Goal: Information Seeking & Learning: Learn about a topic

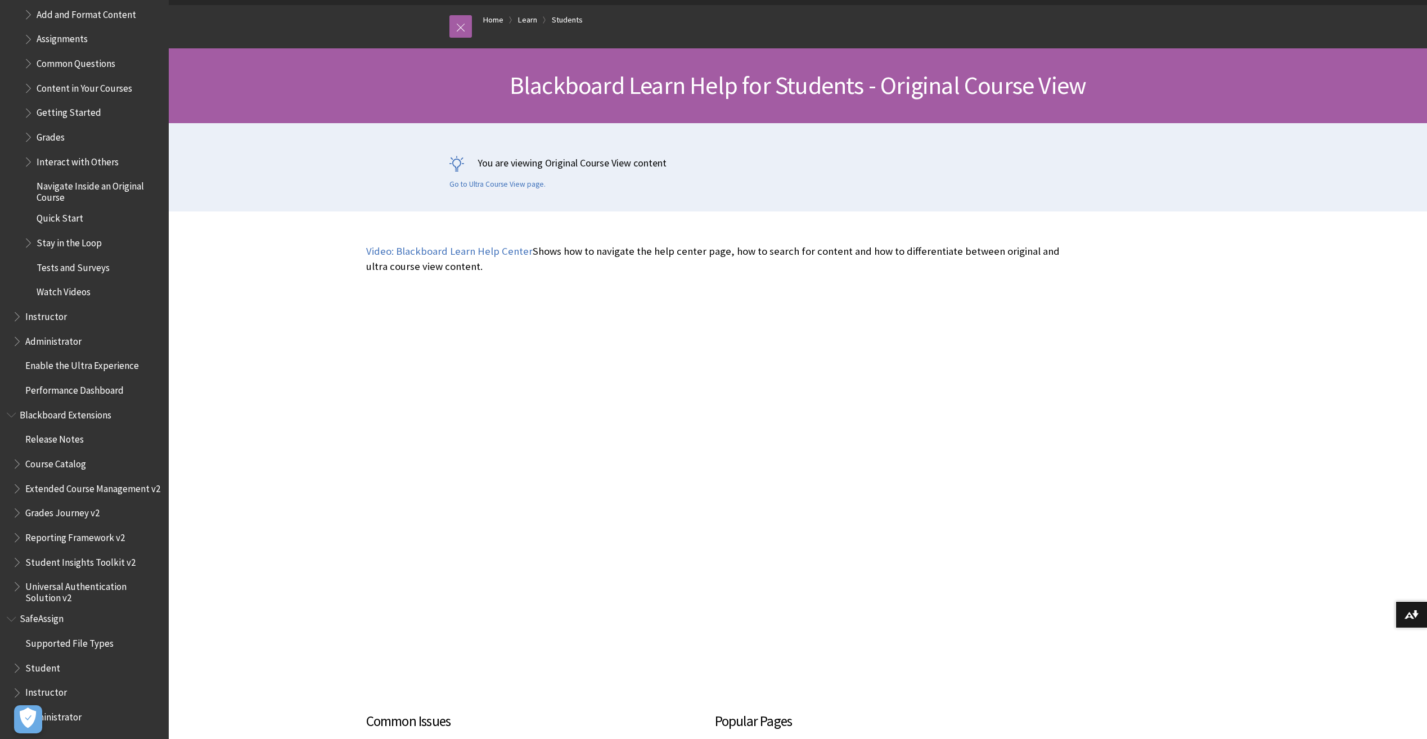
scroll to position [112, 0]
click at [30, 620] on span "SafeAssign" at bounding box center [44, 617] width 48 height 15
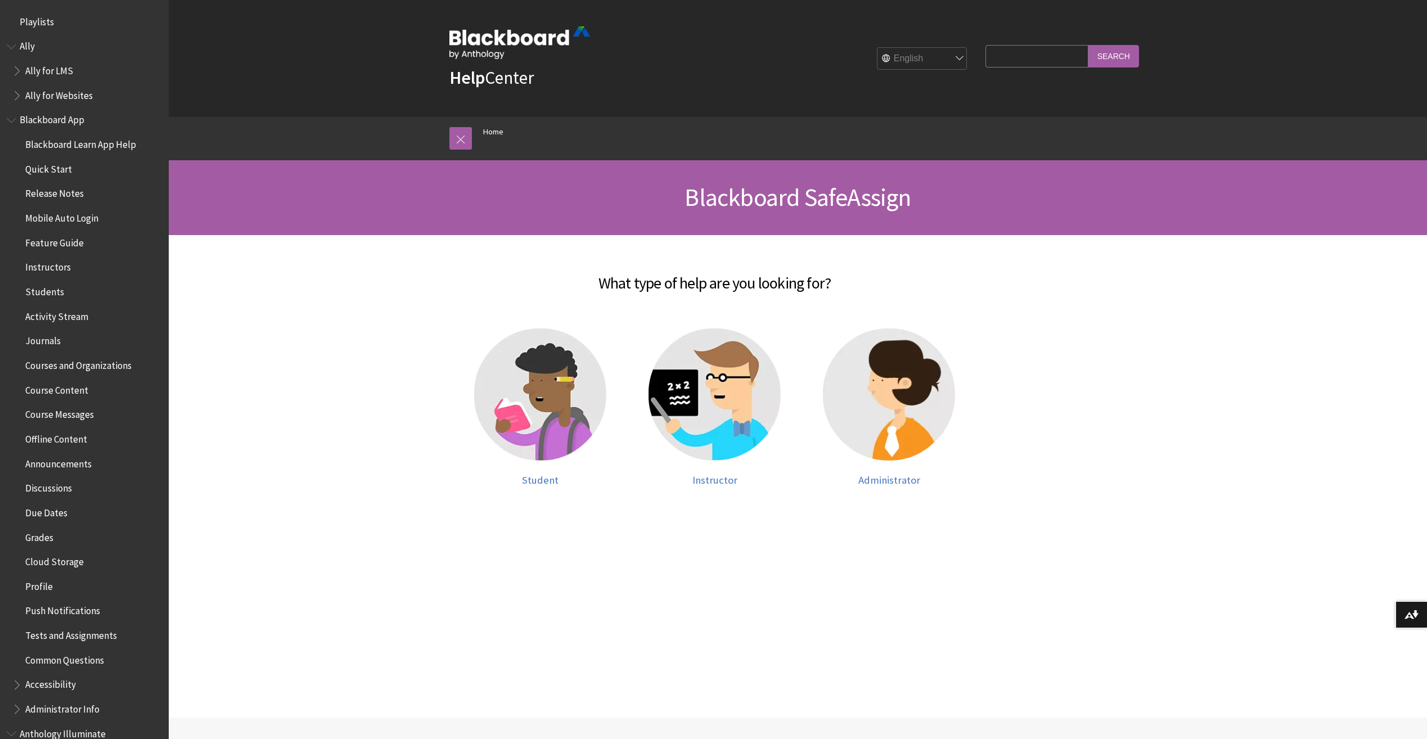
scroll to position [825, 0]
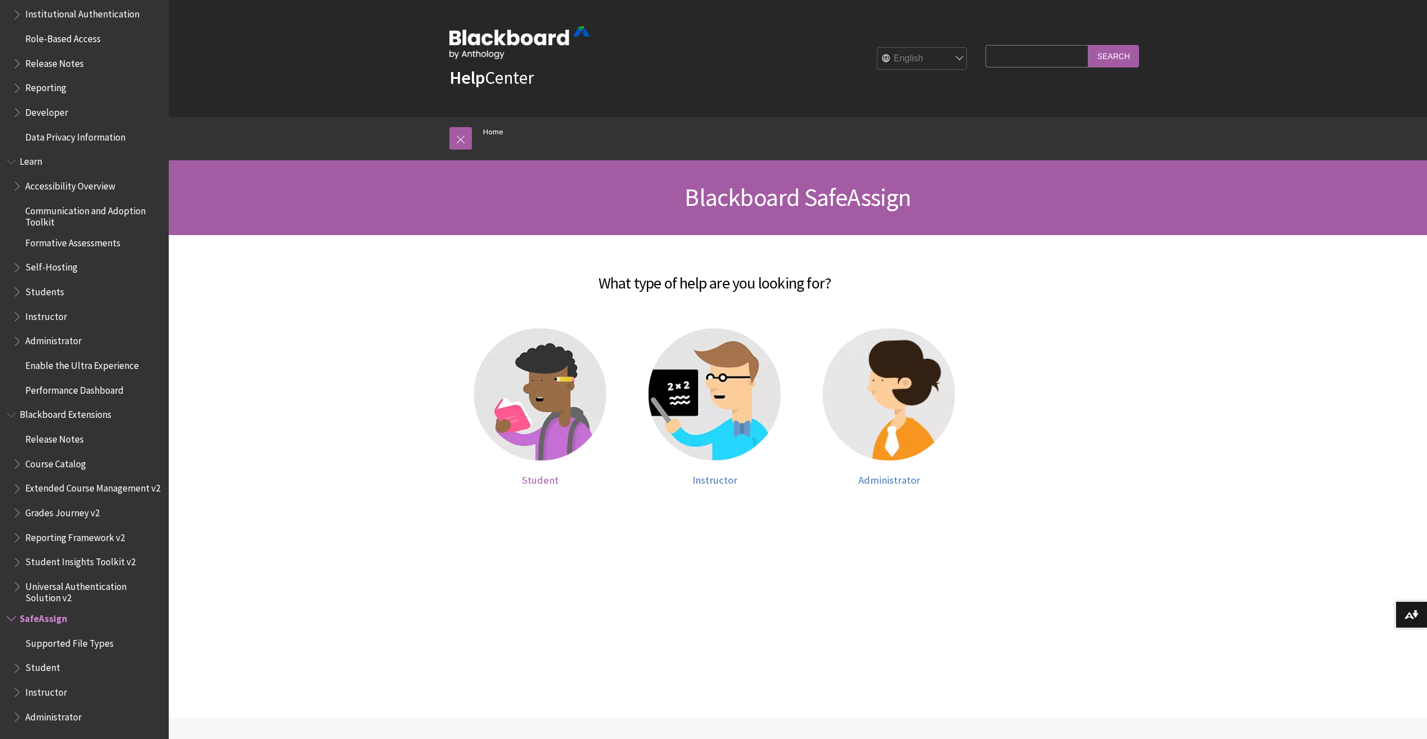
click at [552, 386] on img at bounding box center [540, 394] width 132 height 132
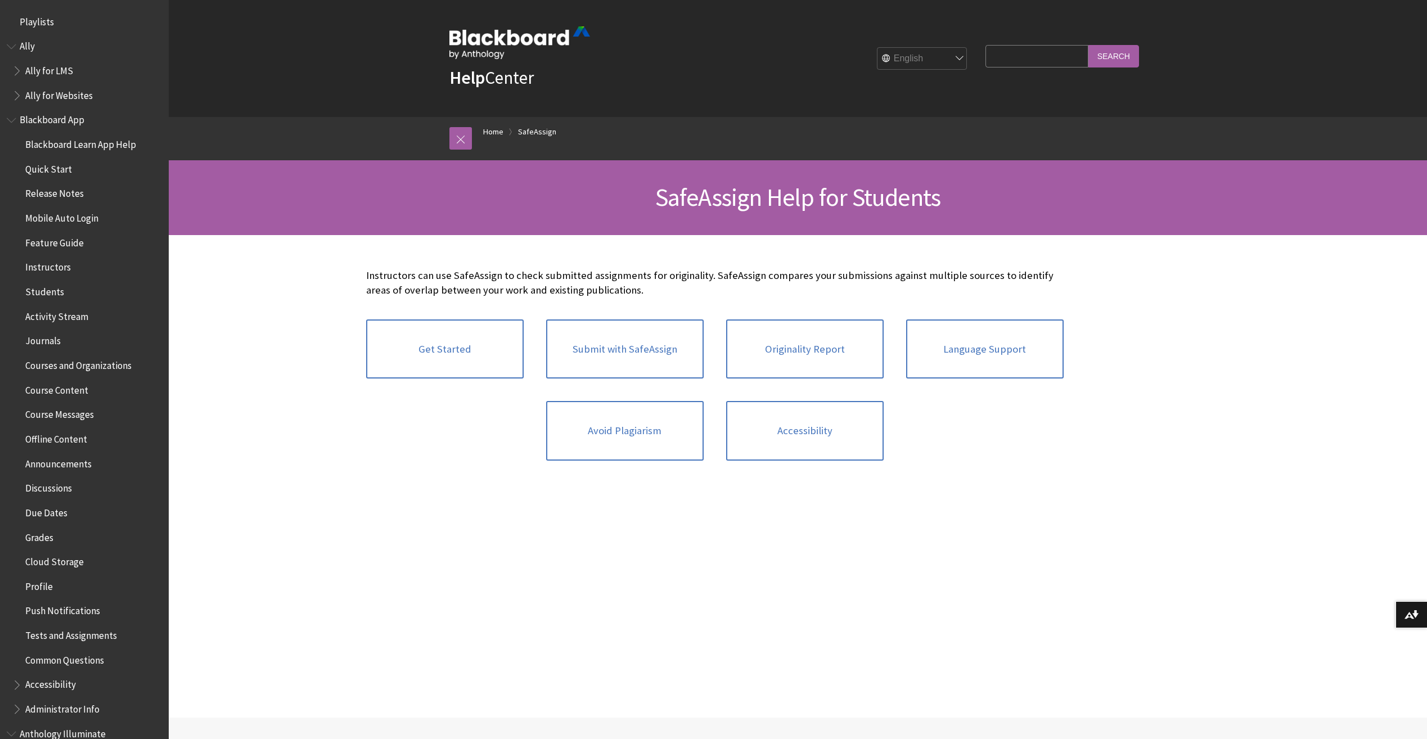
scroll to position [972, 0]
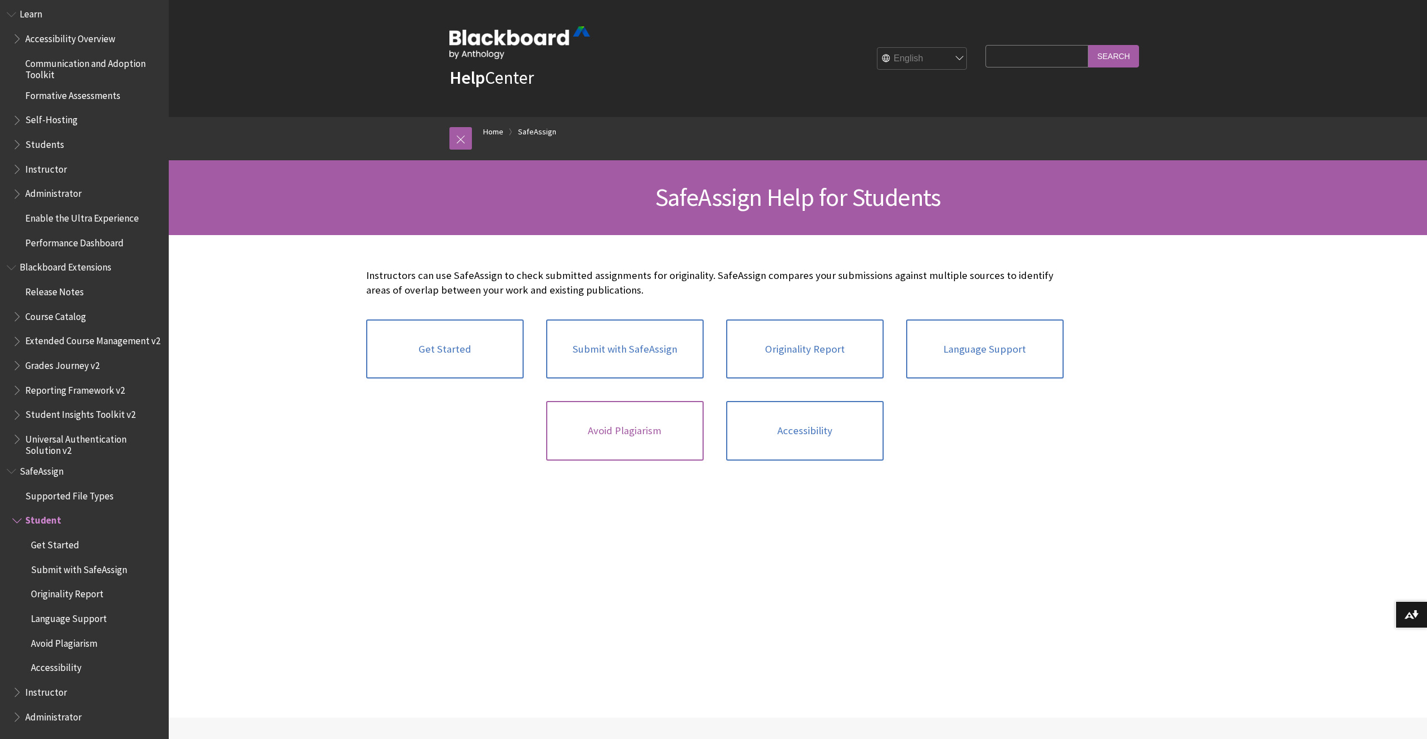
click at [656, 446] on link "Avoid Plagiarism" at bounding box center [624, 431] width 157 height 60
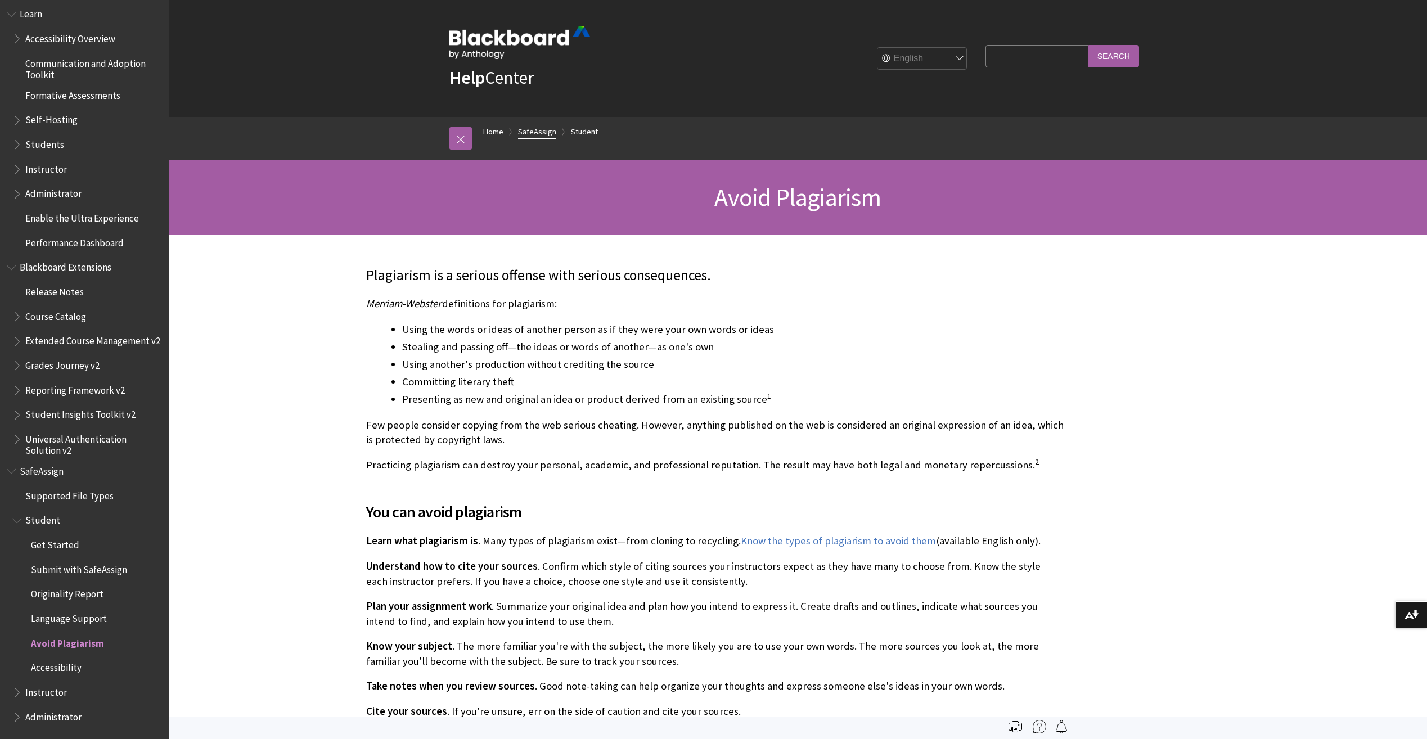
click at [534, 129] on link "SafeAssign" at bounding box center [537, 132] width 38 height 14
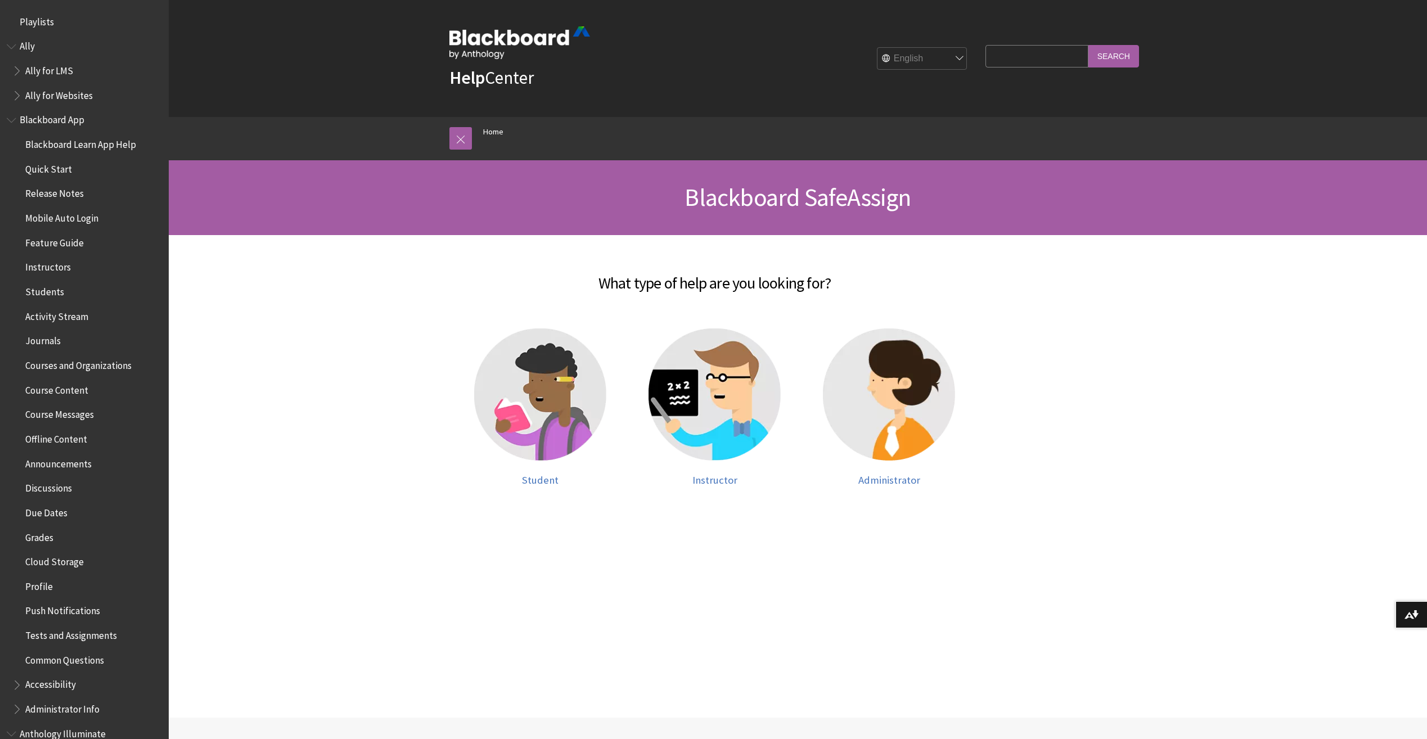
scroll to position [825, 0]
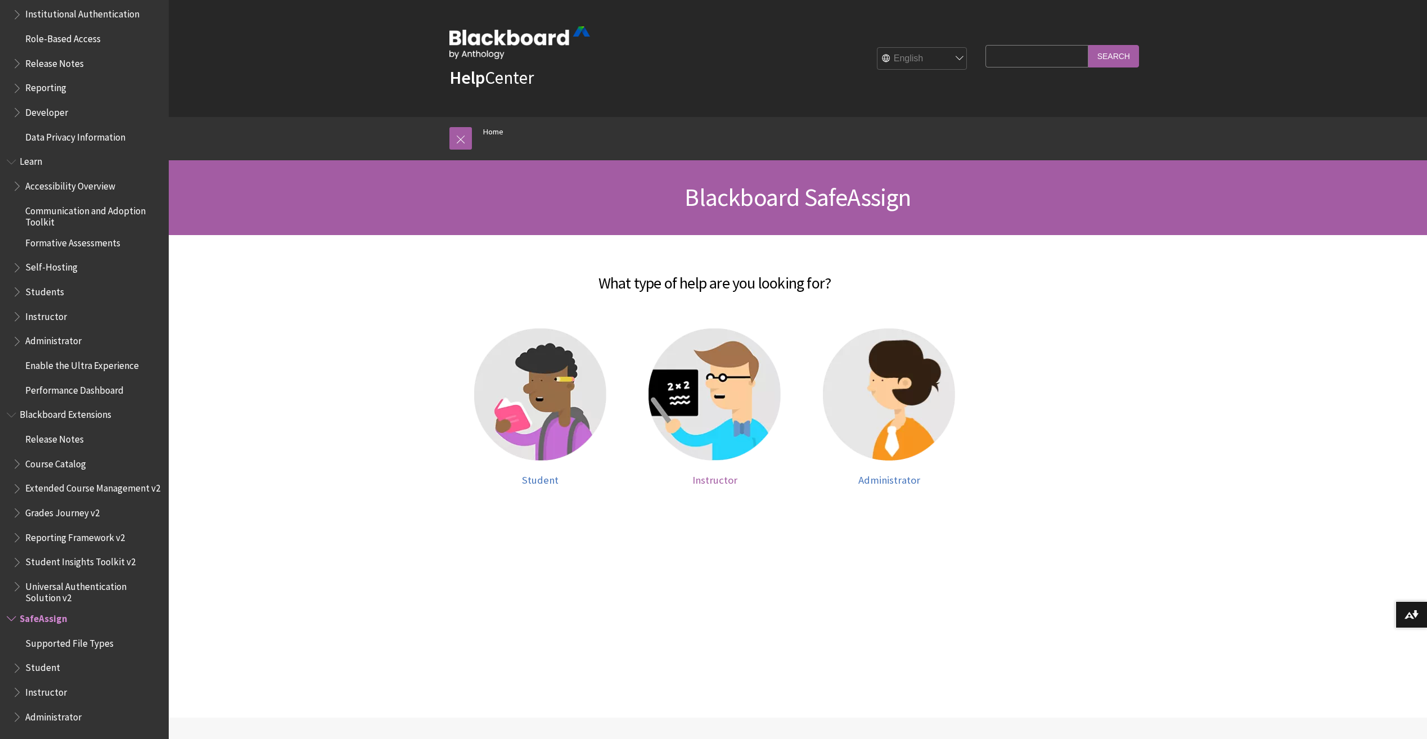
click at [716, 390] on img at bounding box center [714, 394] width 132 height 132
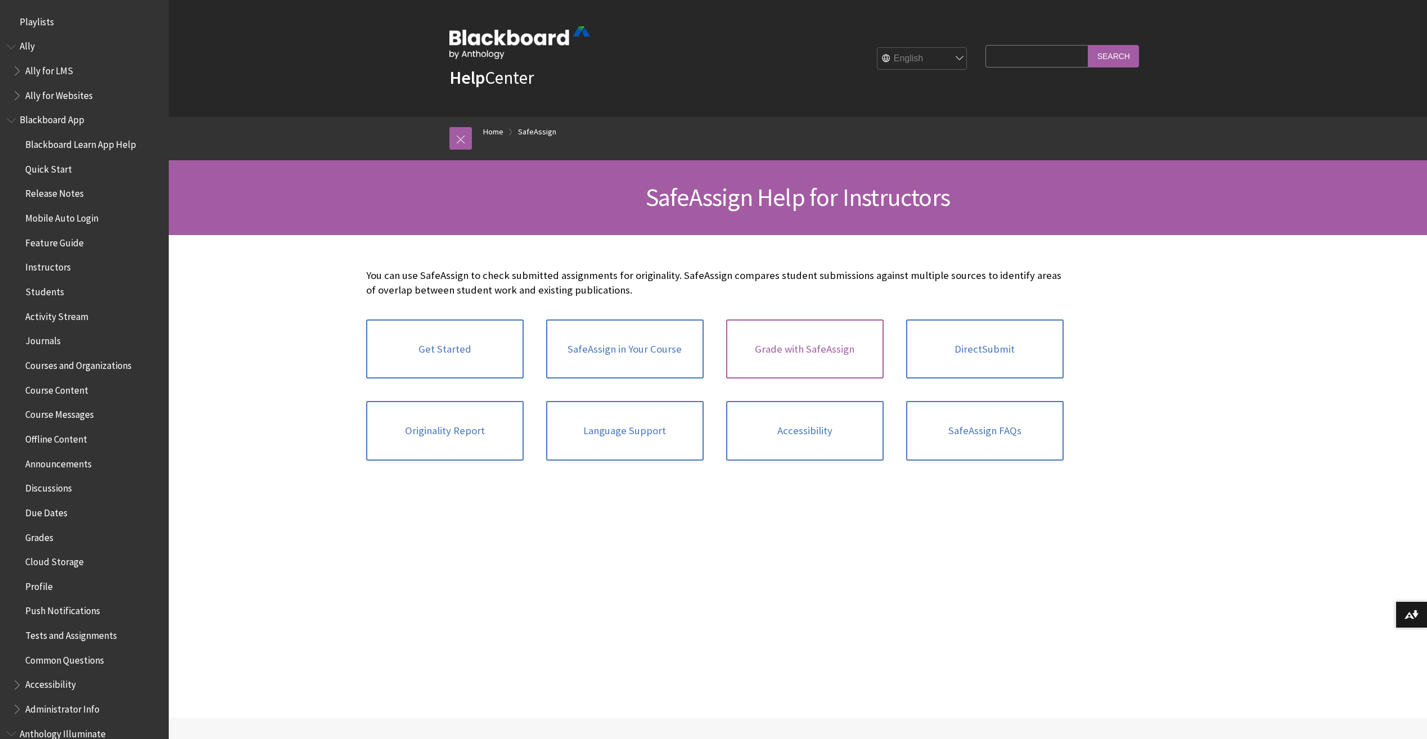
scroll to position [1021, 0]
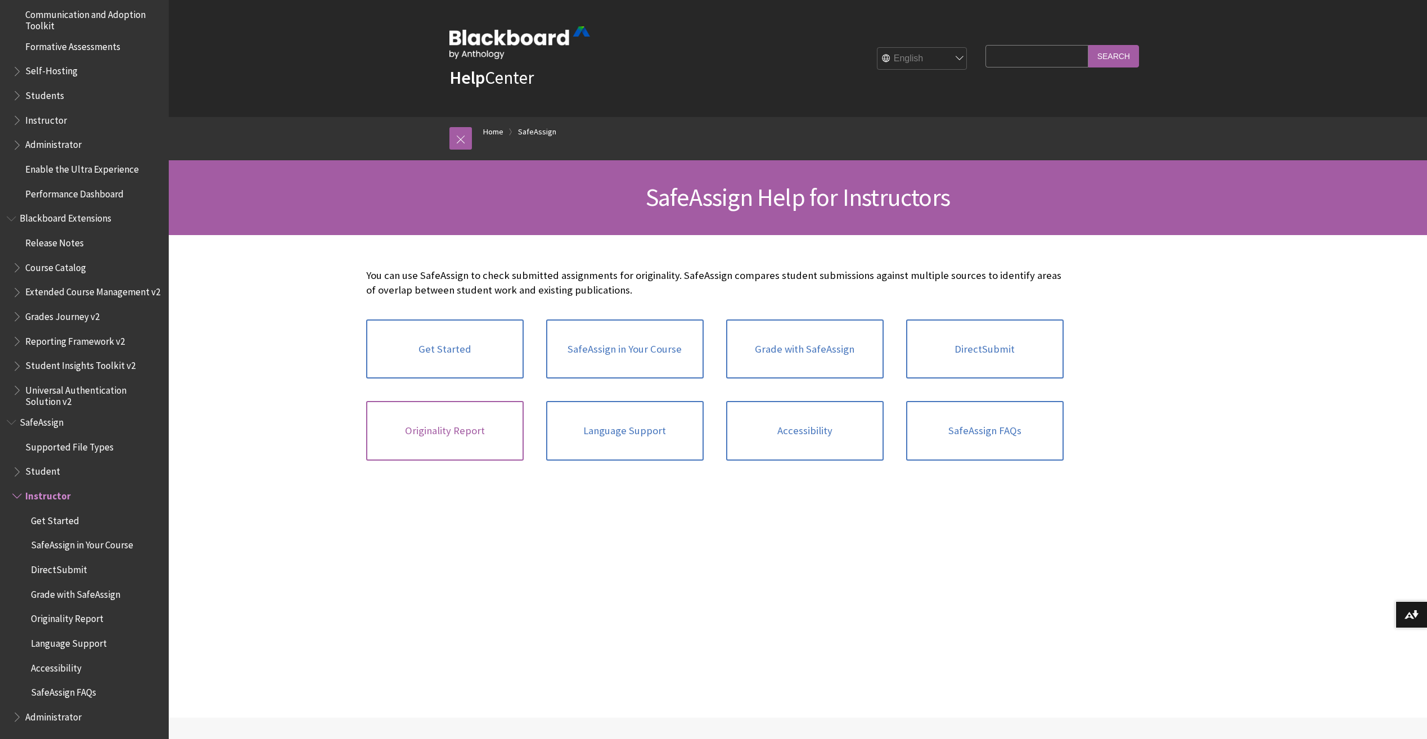
click at [455, 440] on link "Originality Report" at bounding box center [444, 431] width 157 height 60
